Goal: Task Accomplishment & Management: Manage account settings

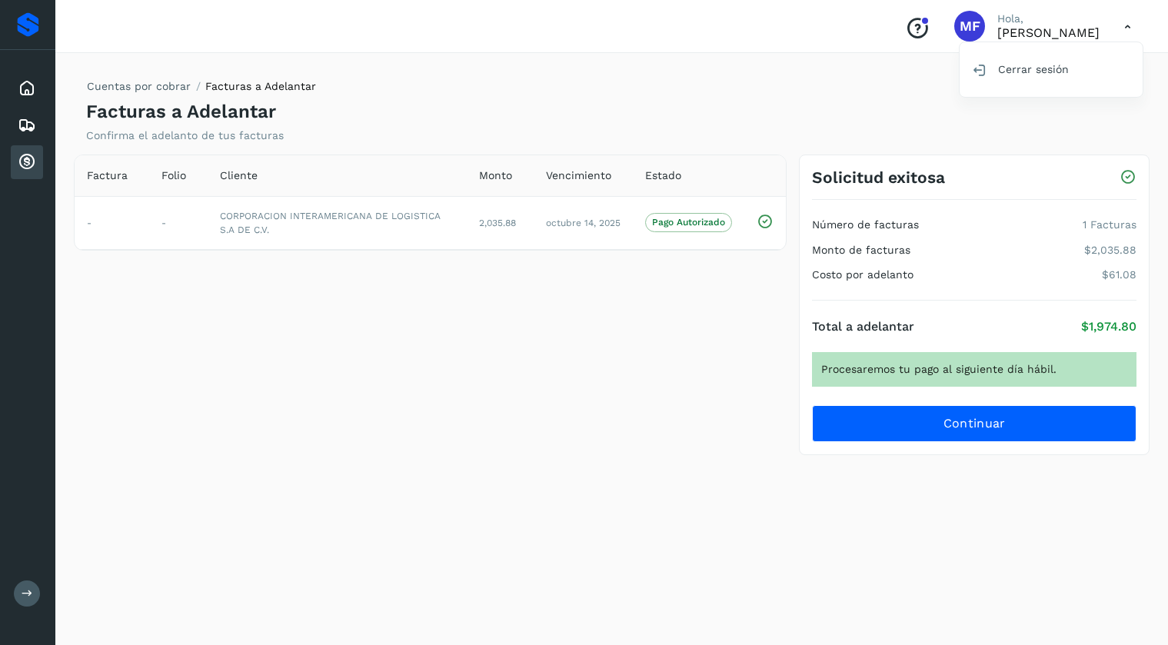
click at [29, 168] on icon at bounding box center [27, 162] width 18 height 18
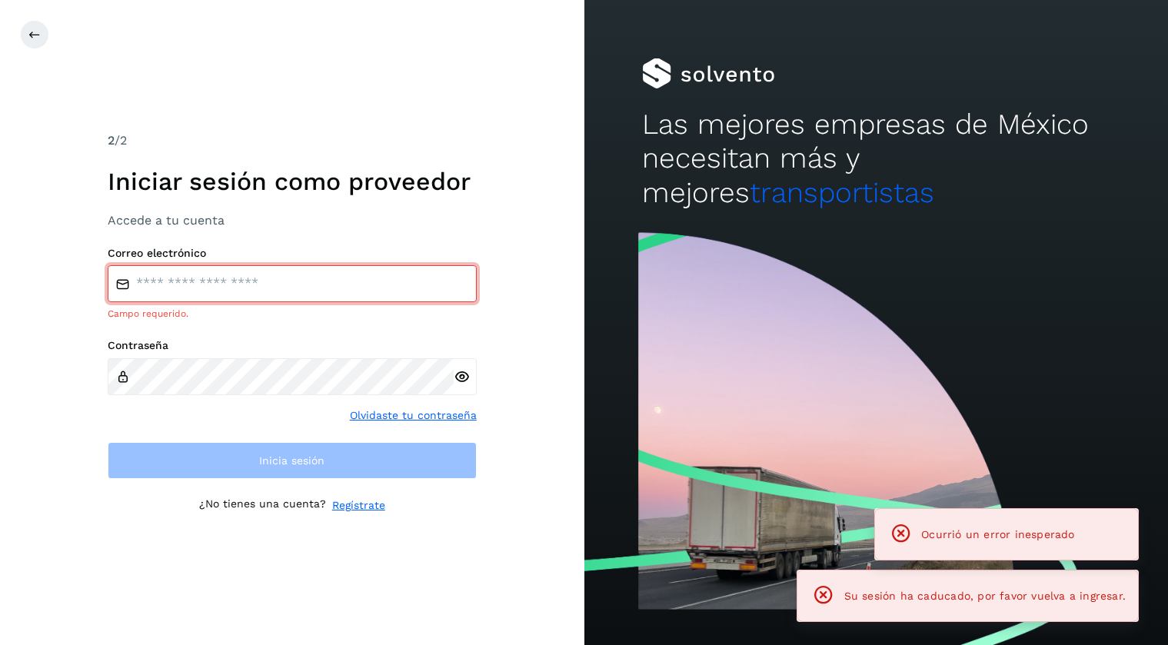
type input "**********"
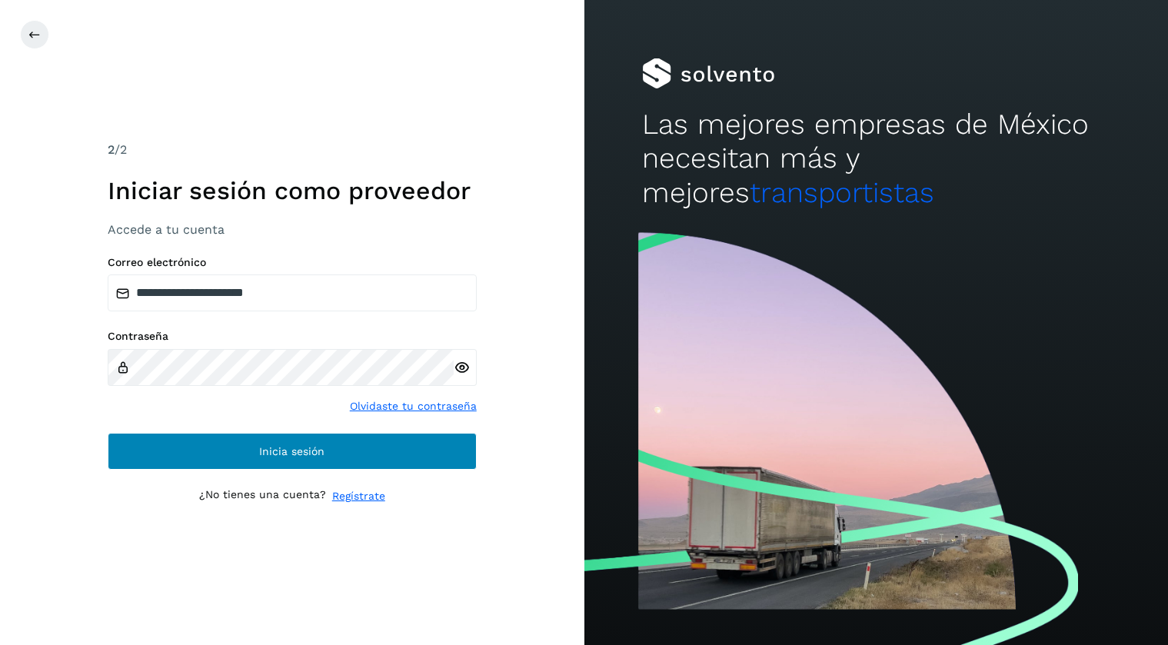
click at [233, 458] on button "Inicia sesión" at bounding box center [292, 451] width 369 height 37
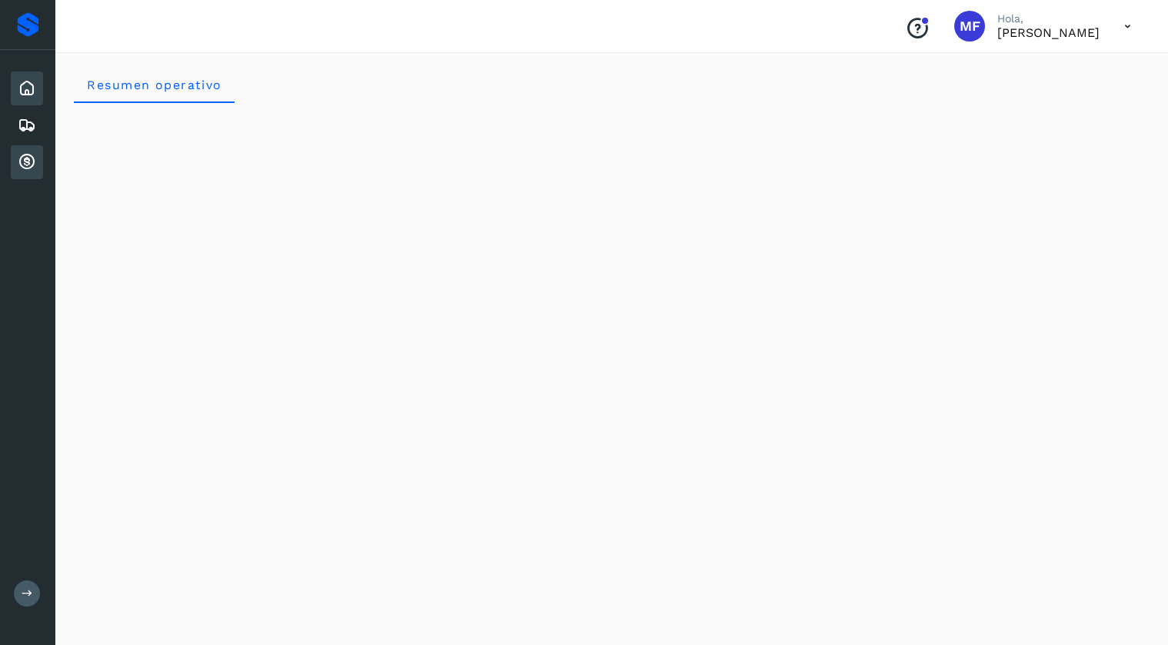
click at [28, 159] on icon at bounding box center [27, 162] width 18 height 18
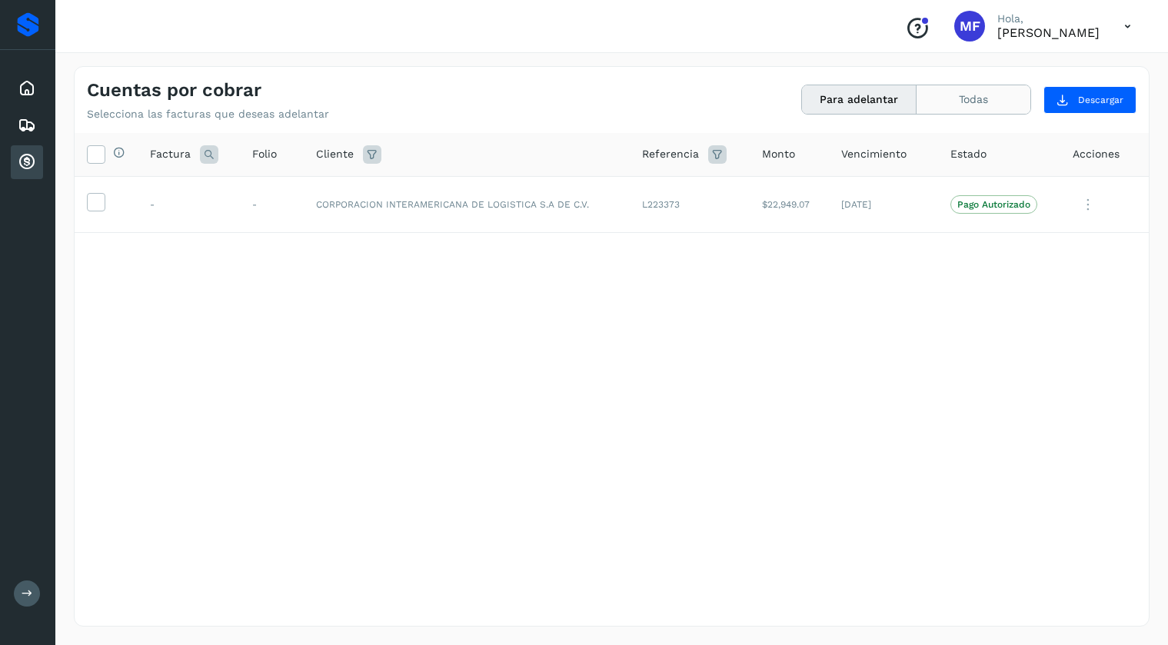
click at [960, 108] on button "Todas" at bounding box center [973, 99] width 114 height 28
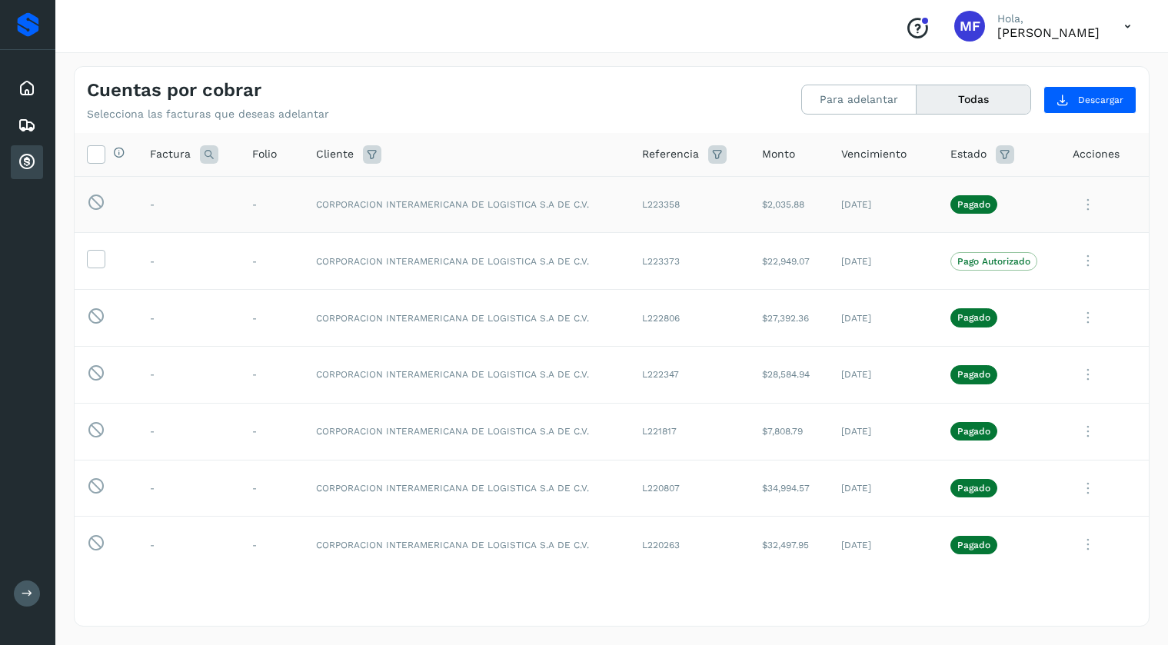
click at [759, 221] on td "$2,035.88" at bounding box center [788, 204] width 79 height 57
click at [1092, 204] on icon at bounding box center [1087, 205] width 31 height 32
click at [1018, 240] on button "Ver Detalle" at bounding box center [1043, 242] width 183 height 30
